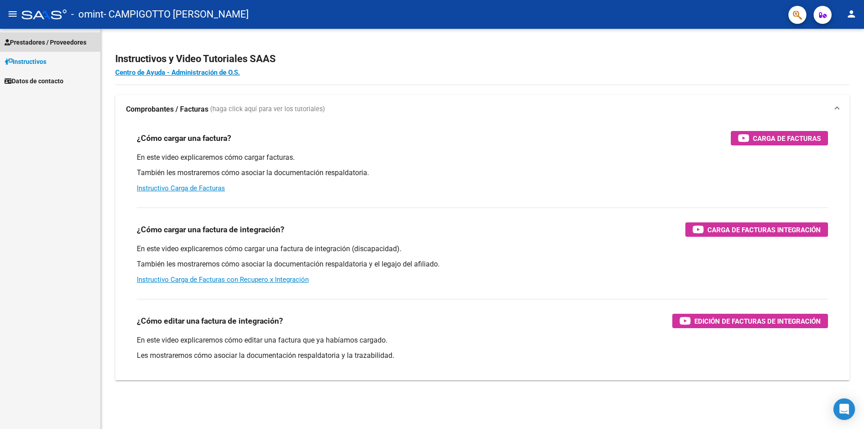
click at [72, 40] on span "Prestadores / Proveedores" at bounding box center [45, 42] width 82 height 10
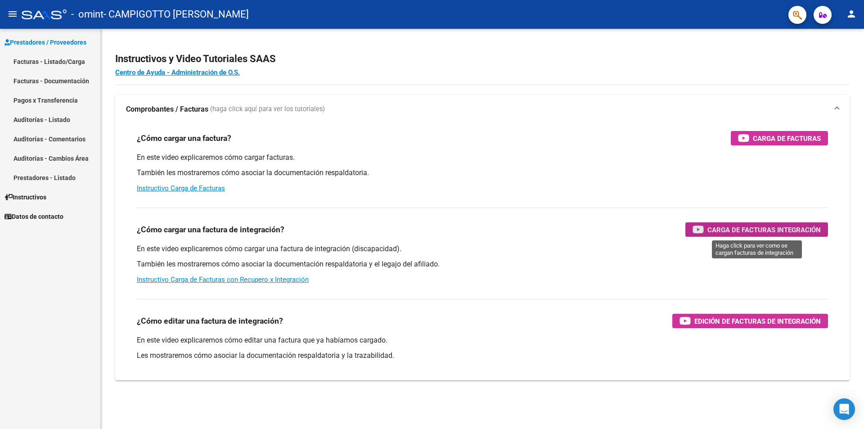
click at [743, 230] on span "Carga de Facturas Integración" at bounding box center [763, 229] width 113 height 11
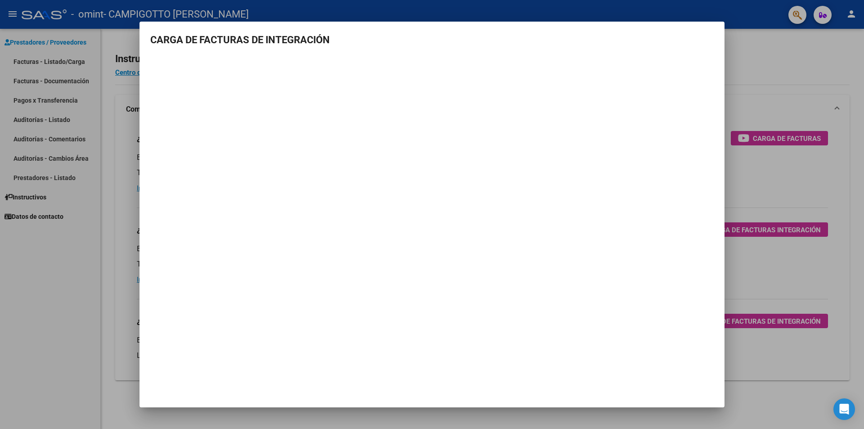
click at [778, 104] on div at bounding box center [432, 214] width 864 height 429
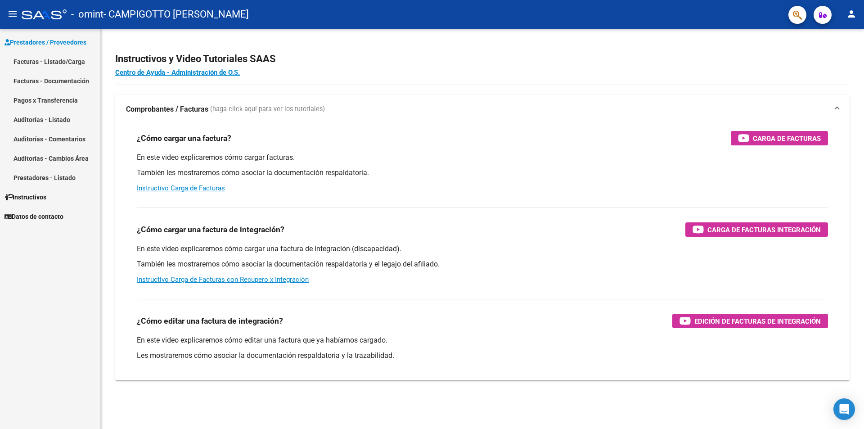
click at [84, 60] on link "Facturas - Listado/Carga" at bounding box center [50, 61] width 100 height 19
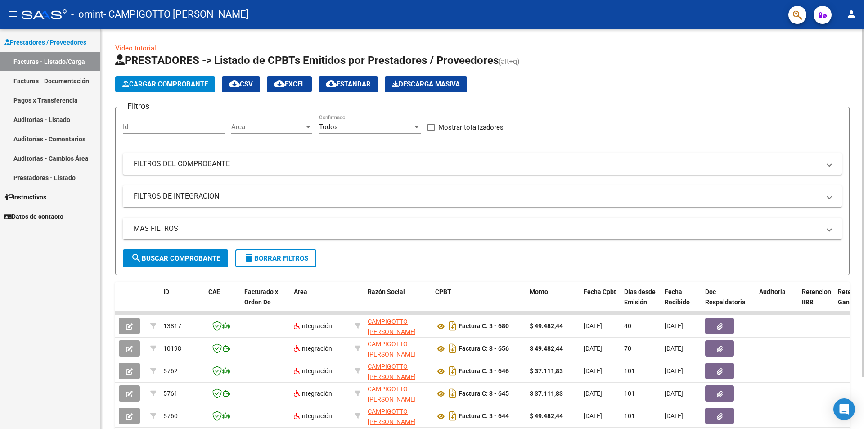
click at [151, 82] on span "Cargar Comprobante" at bounding box center [164, 84] width 85 height 8
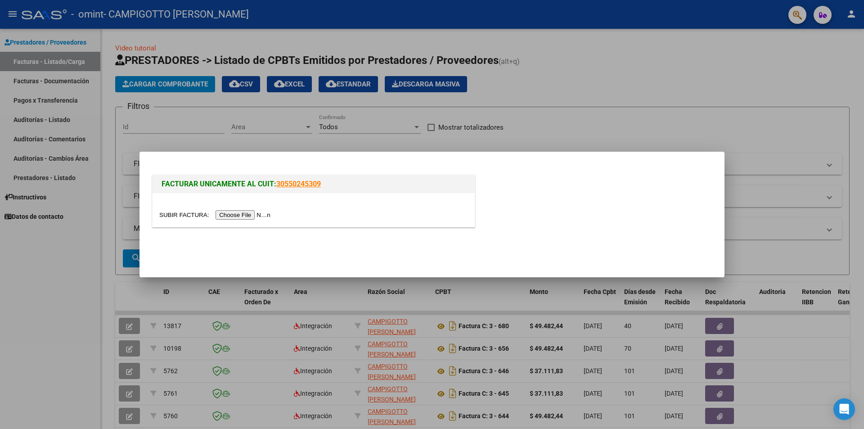
click at [230, 214] on input "file" at bounding box center [216, 214] width 114 height 9
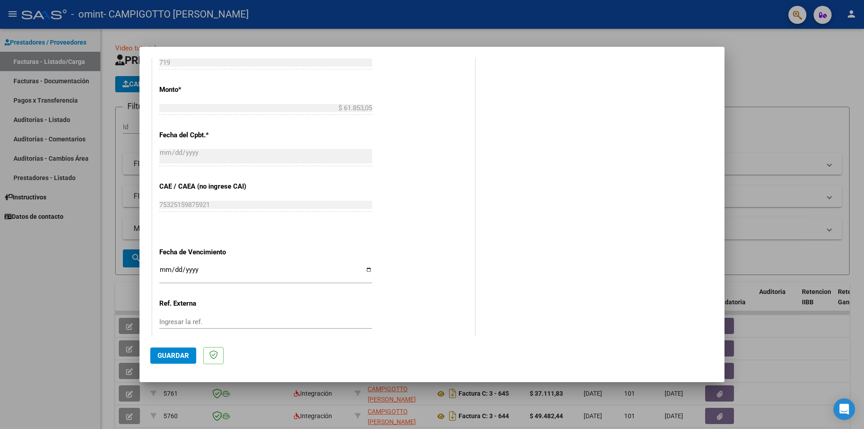
scroll to position [451, 0]
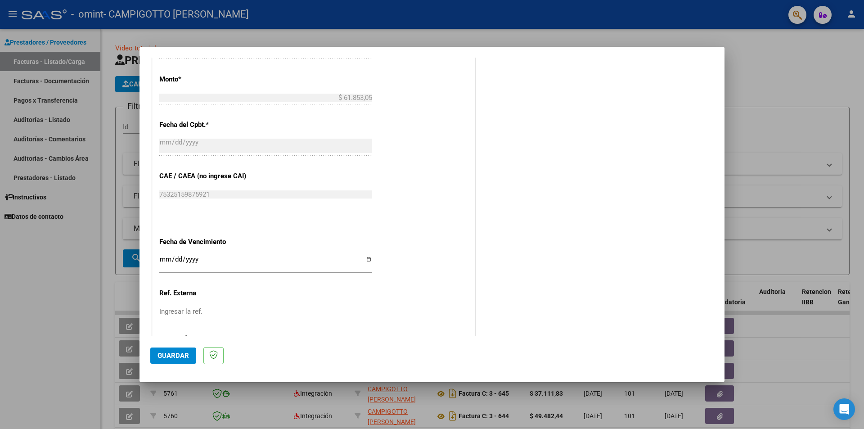
click at [367, 257] on input "Ingresar la fecha" at bounding box center [265, 262] width 213 height 14
type input "[DATE]"
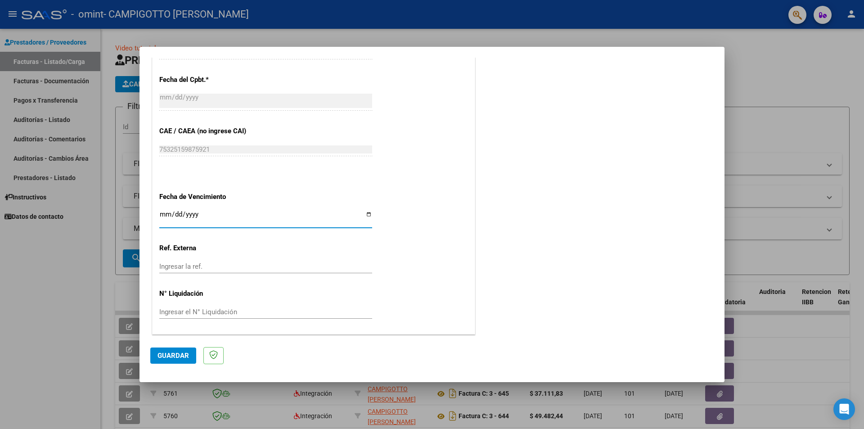
click at [174, 356] on span "Guardar" at bounding box center [172, 355] width 31 height 8
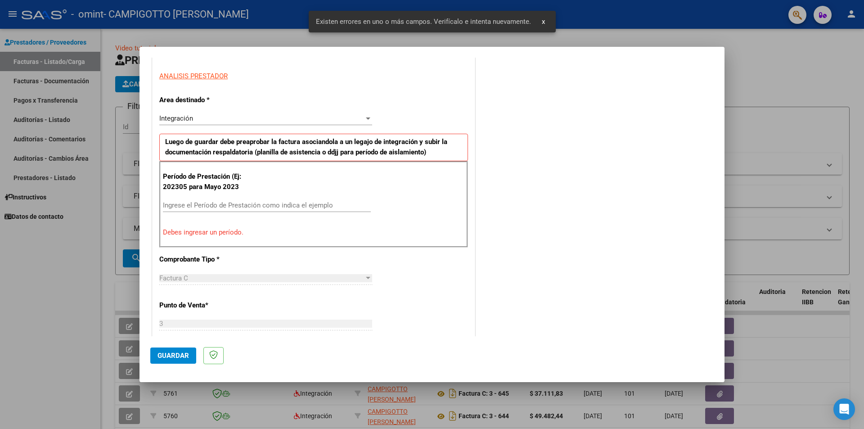
scroll to position [157, 0]
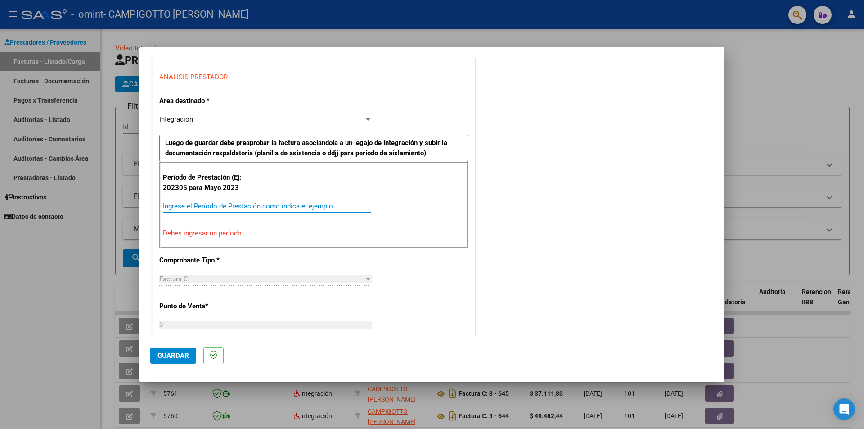
click at [238, 205] on input "Ingrese el Período de Prestación como indica el ejemplo" at bounding box center [267, 206] width 208 height 8
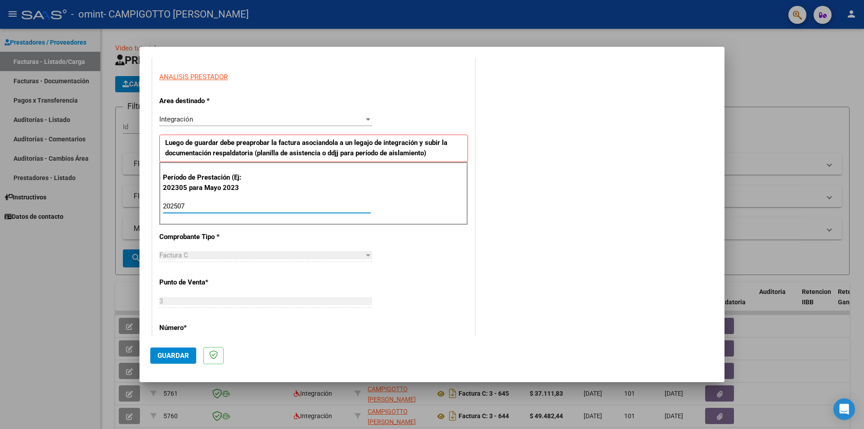
type input "202507"
click at [171, 353] on span "Guardar" at bounding box center [172, 355] width 31 height 8
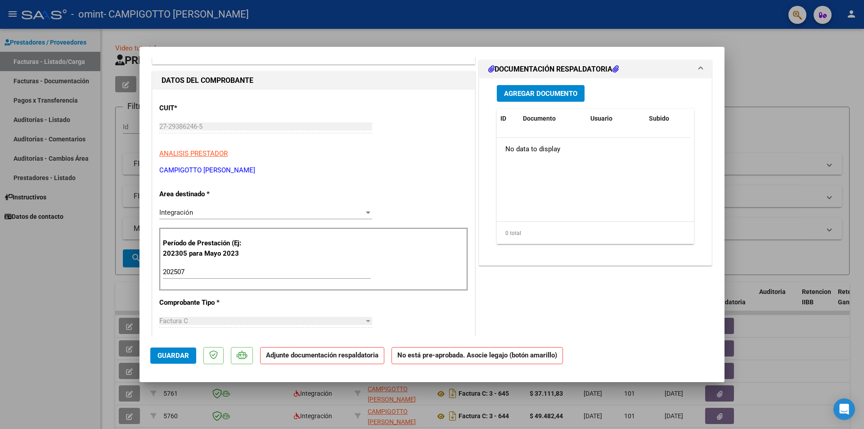
scroll to position [0, 0]
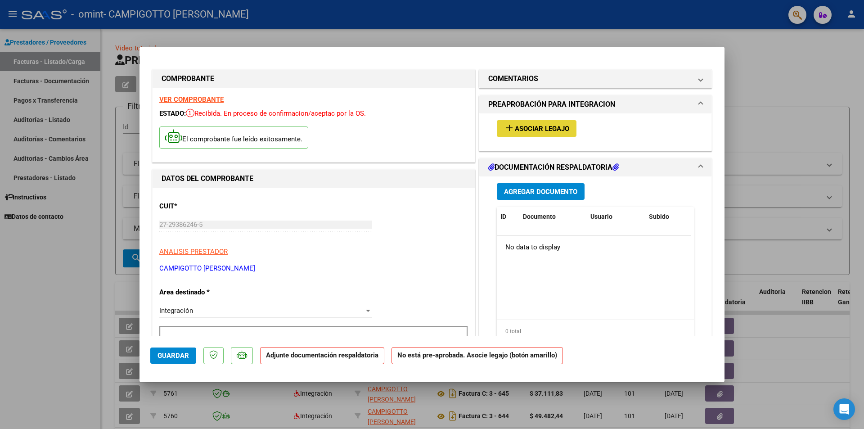
click at [559, 128] on span "Asociar Legajo" at bounding box center [542, 129] width 54 height 8
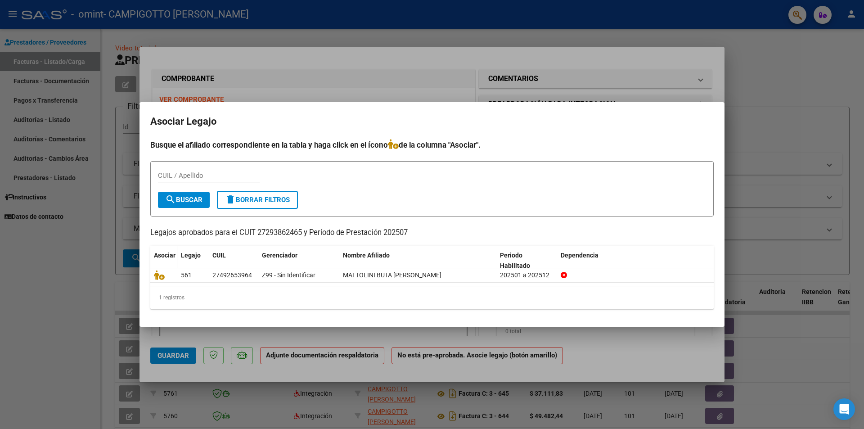
click at [155, 255] on span "Asociar" at bounding box center [165, 254] width 22 height 7
click at [182, 175] on input "CUIL / Apellido" at bounding box center [209, 175] width 102 height 8
type input "27492653964"
click at [187, 201] on span "search Buscar" at bounding box center [183, 200] width 37 height 8
click at [271, 199] on span "delete Borrar Filtros" at bounding box center [257, 200] width 65 height 8
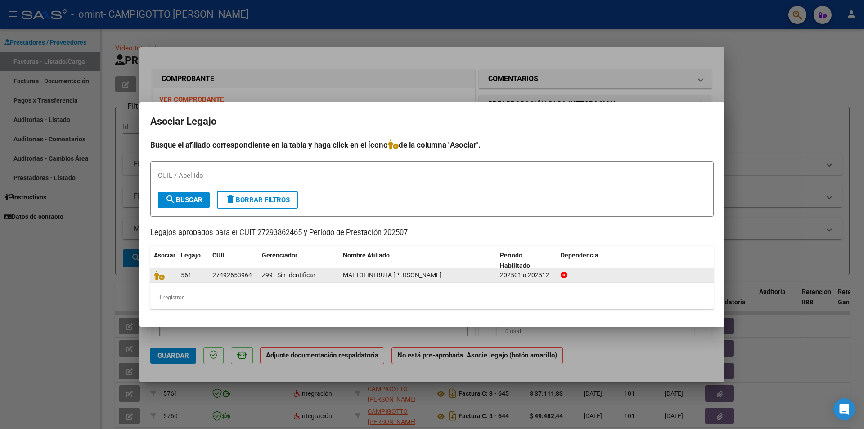
click at [238, 280] on div "27492653964" at bounding box center [232, 275] width 40 height 10
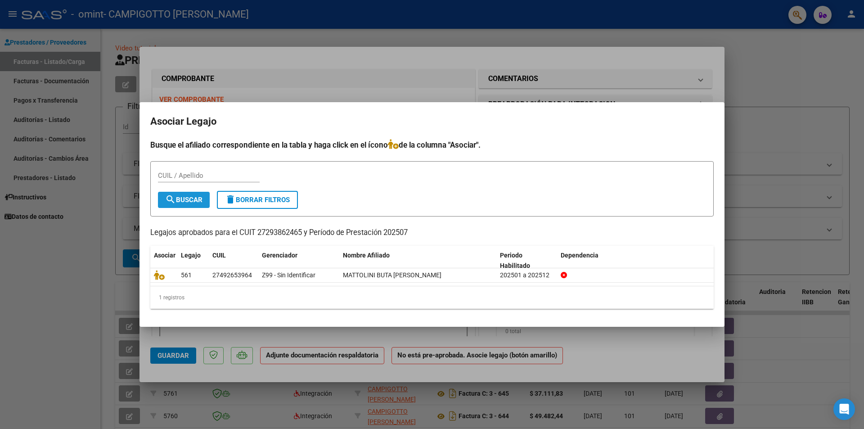
click at [184, 193] on button "search Buscar" at bounding box center [184, 200] width 52 height 16
click at [292, 86] on div at bounding box center [432, 214] width 864 height 429
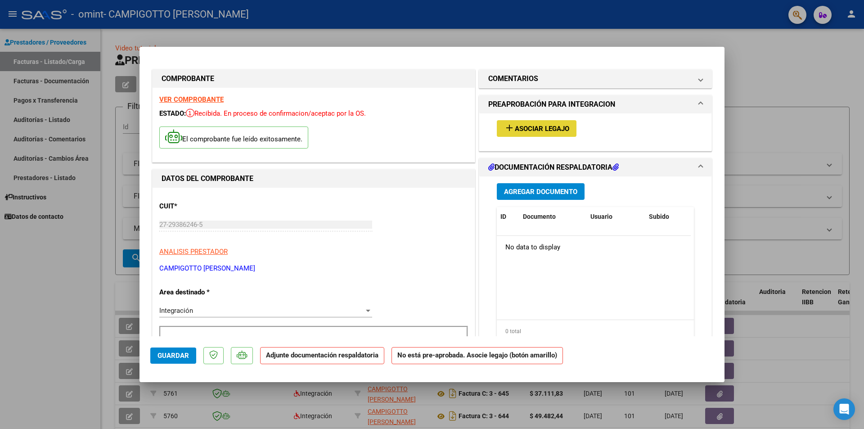
click at [510, 125] on mat-icon "add" at bounding box center [509, 127] width 11 height 11
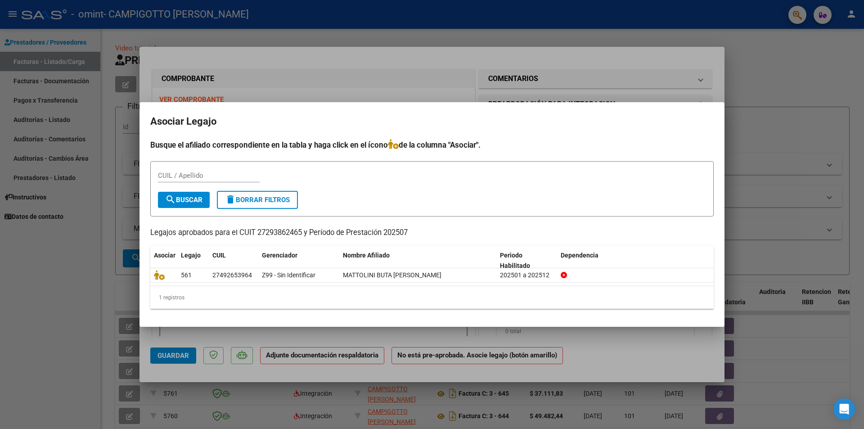
click at [435, 77] on div at bounding box center [432, 214] width 864 height 429
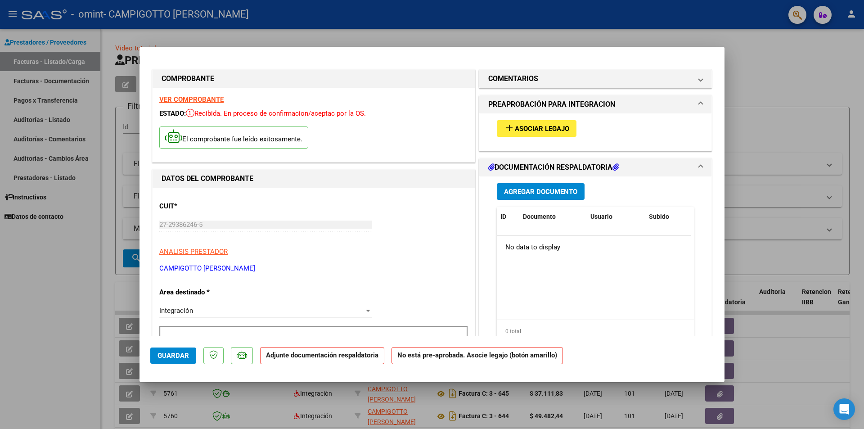
click at [181, 354] on span "Guardar" at bounding box center [172, 355] width 31 height 8
click at [497, 24] on span "x" at bounding box center [496, 22] width 3 height 8
click at [760, 83] on div at bounding box center [432, 214] width 864 height 429
